Goal: Transaction & Acquisition: Purchase product/service

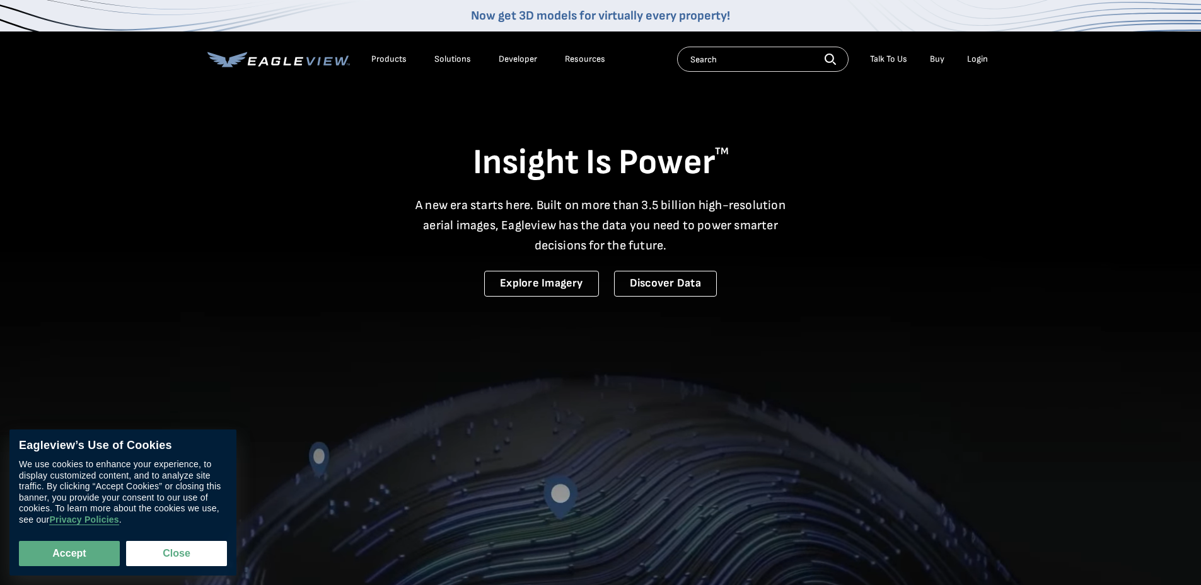
click at [977, 55] on div "Login" at bounding box center [977, 59] width 21 height 11
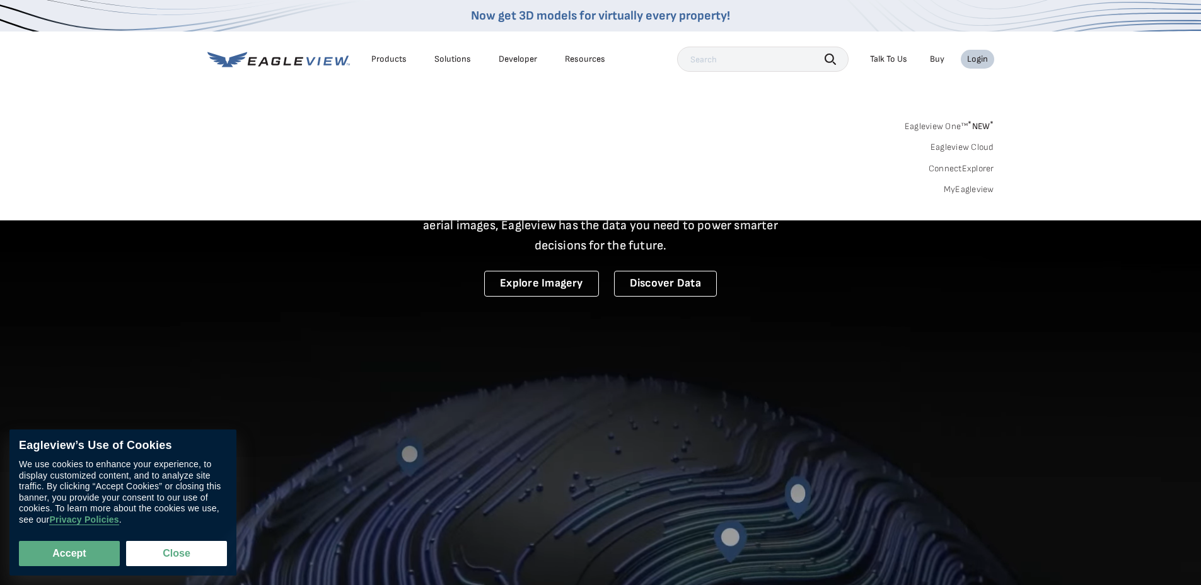
click at [955, 190] on link "MyEagleview" at bounding box center [968, 189] width 50 height 11
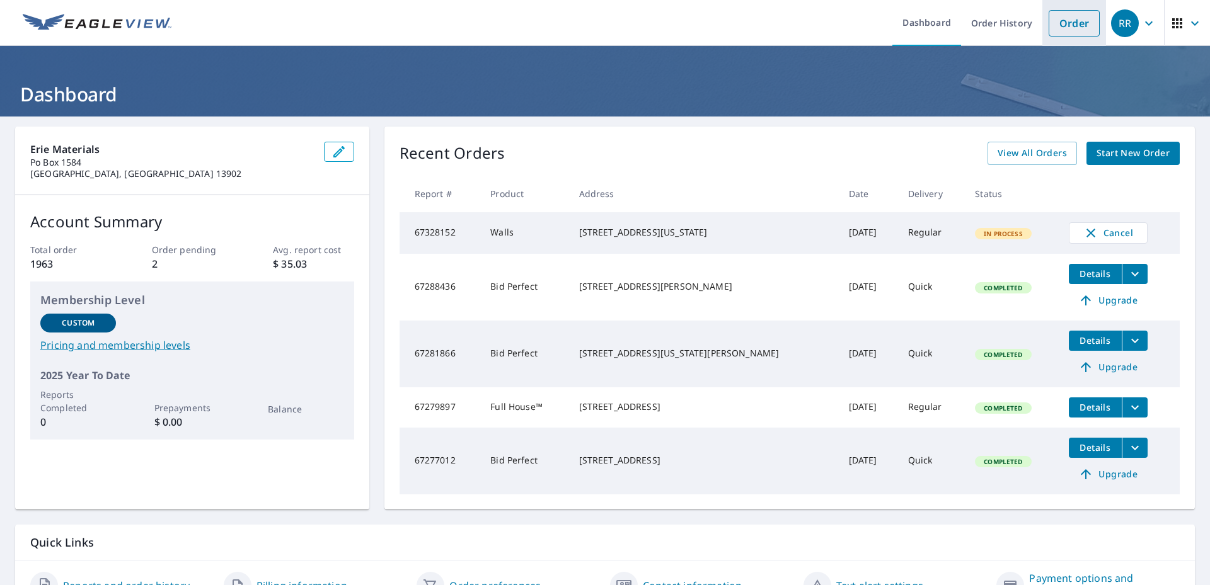
click at [1060, 28] on link "Order" at bounding box center [1074, 23] width 51 height 26
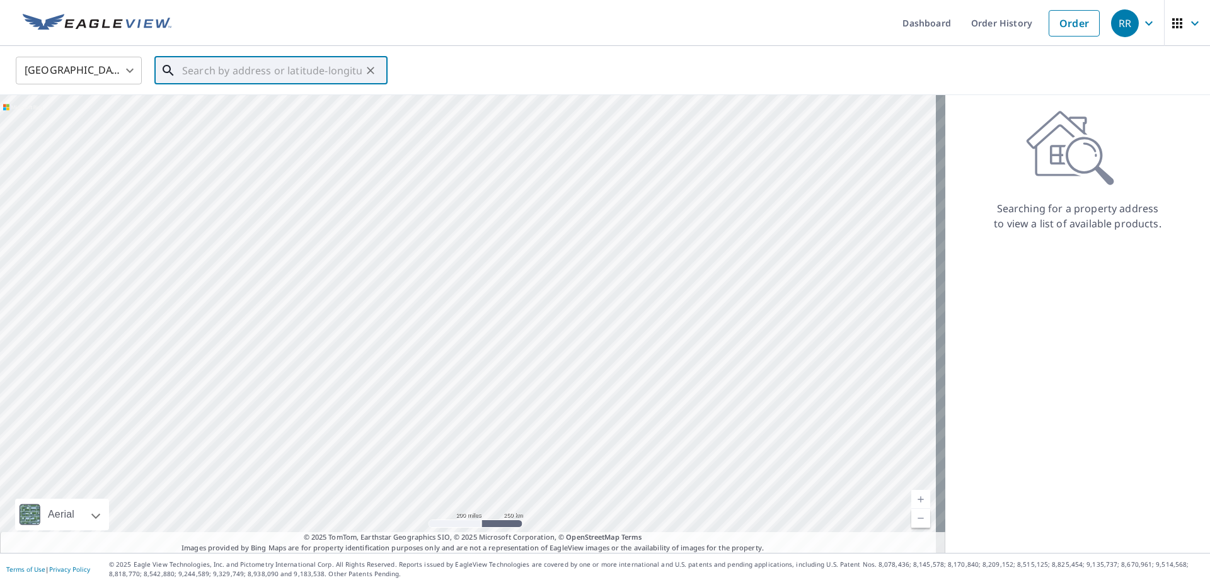
click at [196, 69] on input "text" at bounding box center [272, 70] width 180 height 35
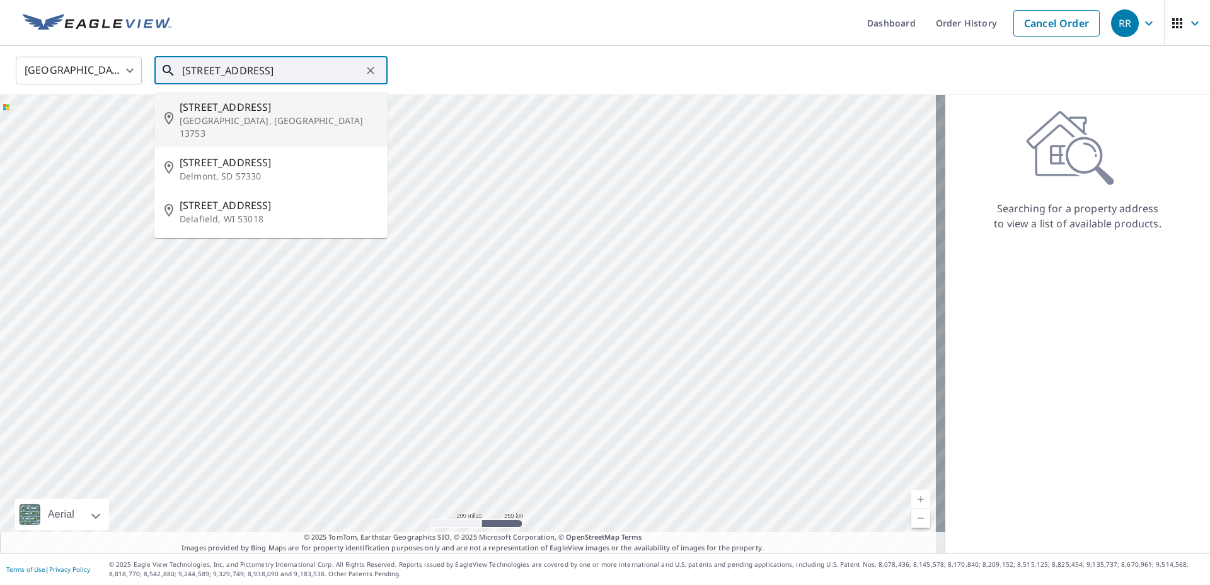
click at [265, 112] on span "158 Main St" at bounding box center [279, 107] width 198 height 15
type input "158 Main St Delhi, NY 13753"
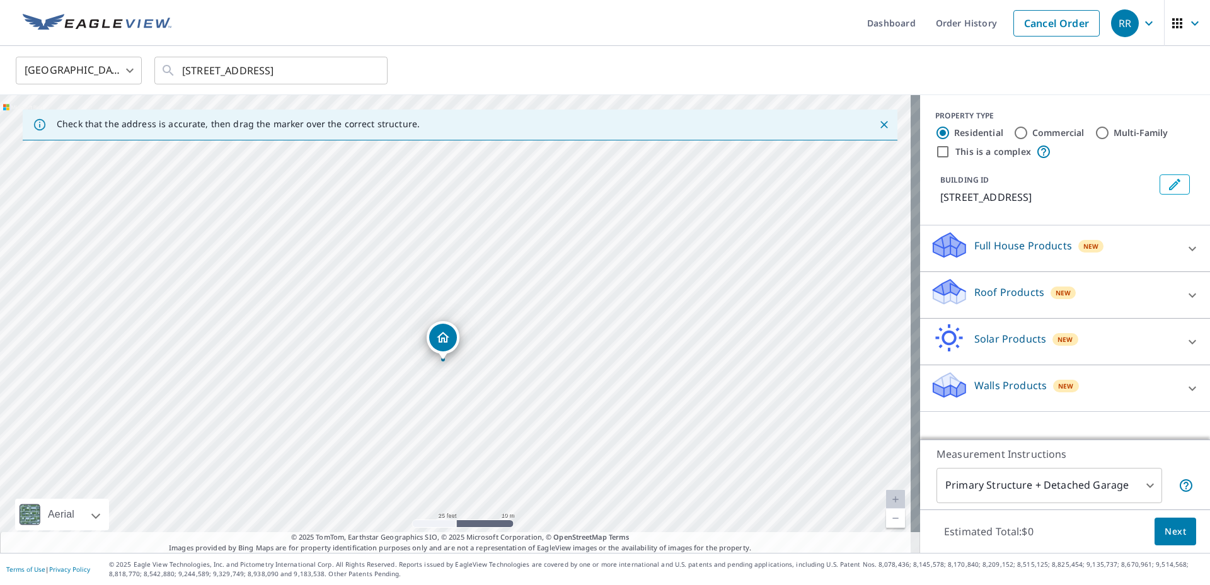
drag, startPoint x: 458, startPoint y: 300, endPoint x: 451, endPoint y: 331, distance: 31.5
drag, startPoint x: 525, startPoint y: 297, endPoint x: 678, endPoint y: 462, distance: 224.3
click at [678, 464] on div "158 Main St Delhi, NY 13753" at bounding box center [460, 324] width 920 height 458
drag, startPoint x: 620, startPoint y: 383, endPoint x: 580, endPoint y: 237, distance: 151.3
click at [580, 237] on div "158 Main St Delhi, NY 13753" at bounding box center [460, 324] width 920 height 458
